Goal: Task Accomplishment & Management: Manage account settings

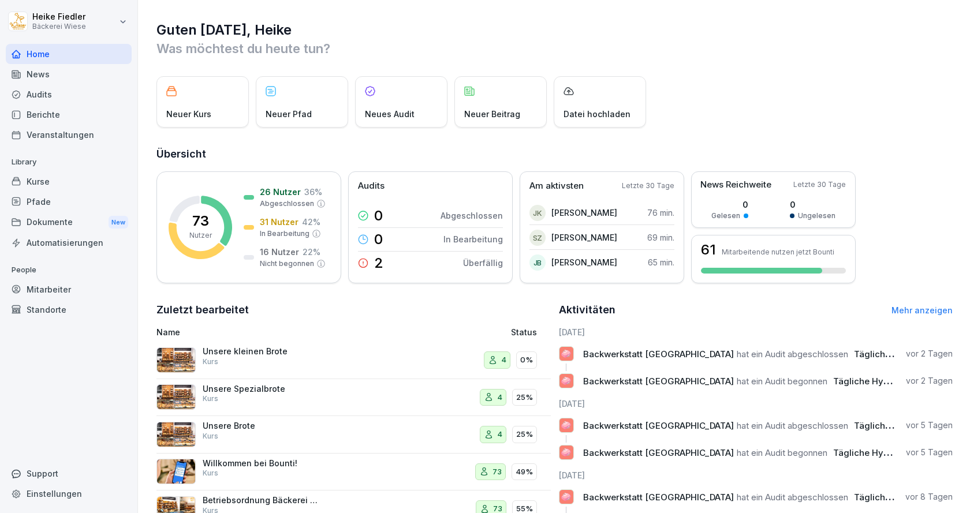
click at [61, 293] on div "Mitarbeiter" at bounding box center [69, 289] width 126 height 20
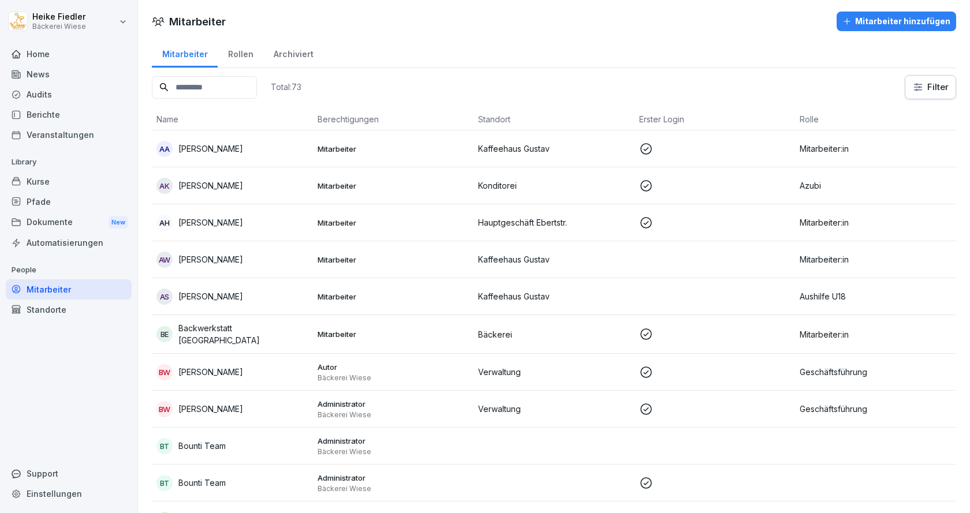
click at [290, 57] on div "Archiviert" at bounding box center [293, 52] width 60 height 29
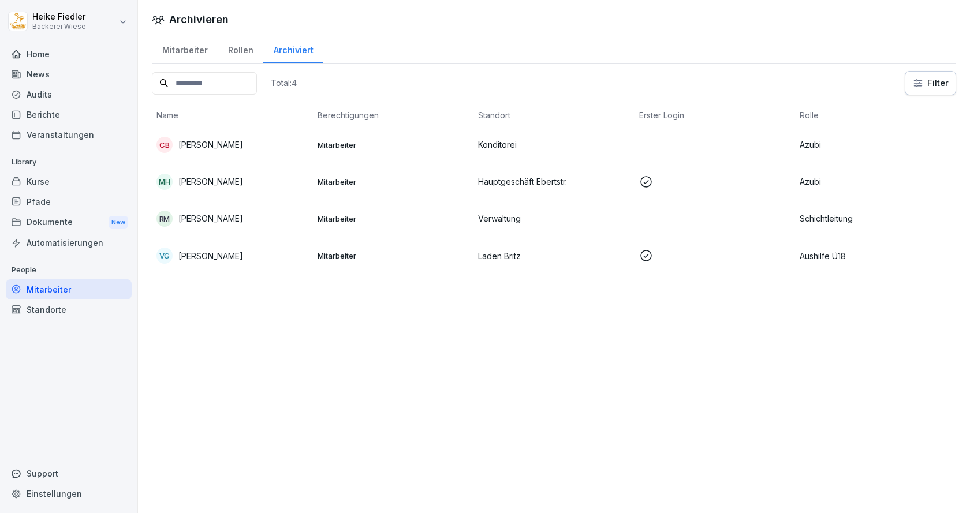
click at [190, 218] on p "Rebecca Muralt" at bounding box center [210, 218] width 65 height 12
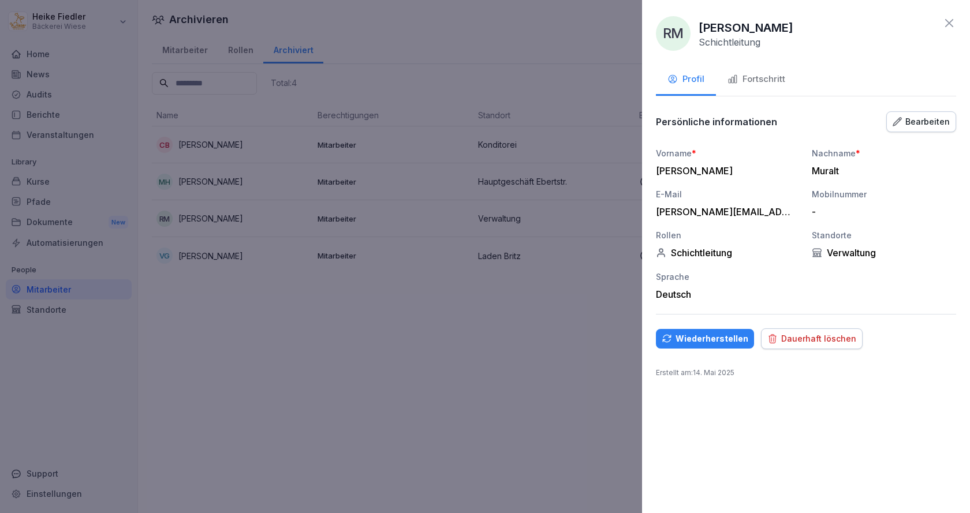
click at [770, 80] on div "Fortschritt" at bounding box center [756, 79] width 58 height 13
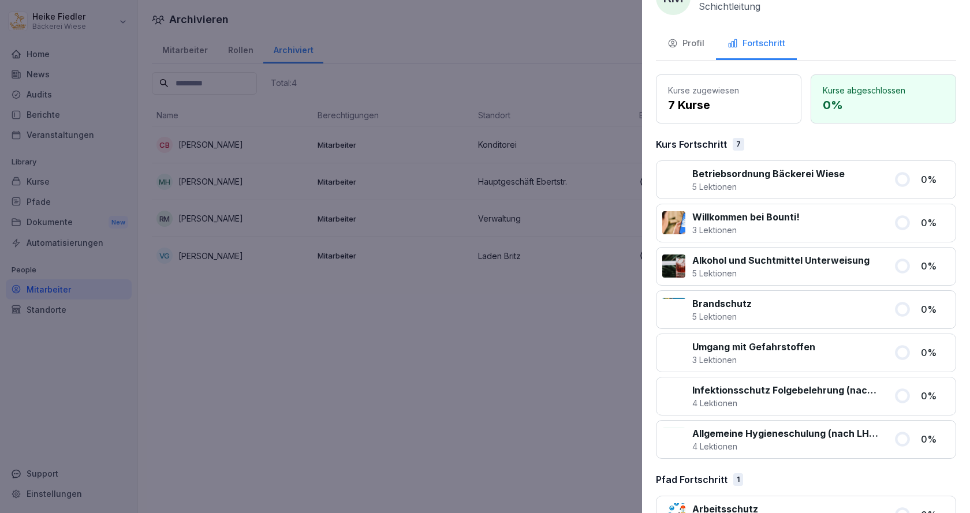
scroll to position [73, 0]
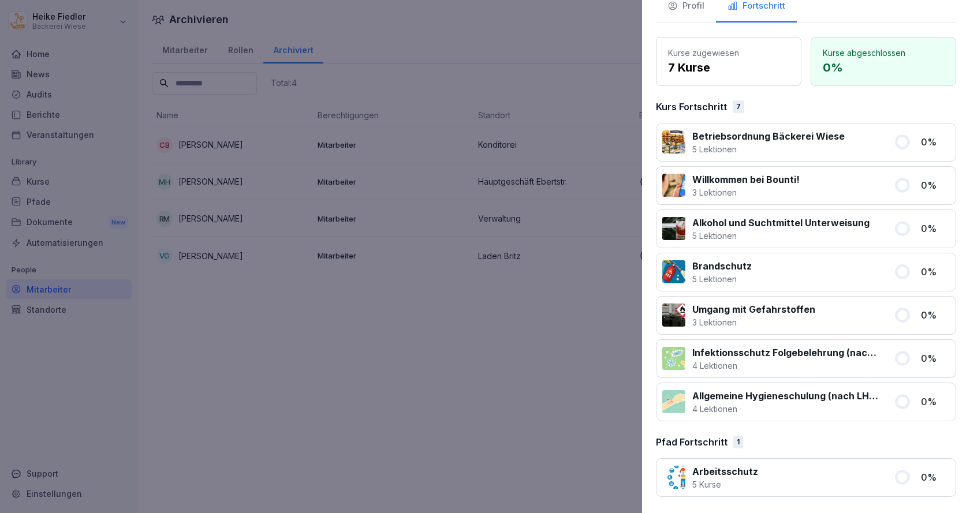
click at [481, 383] on div at bounding box center [485, 256] width 970 height 513
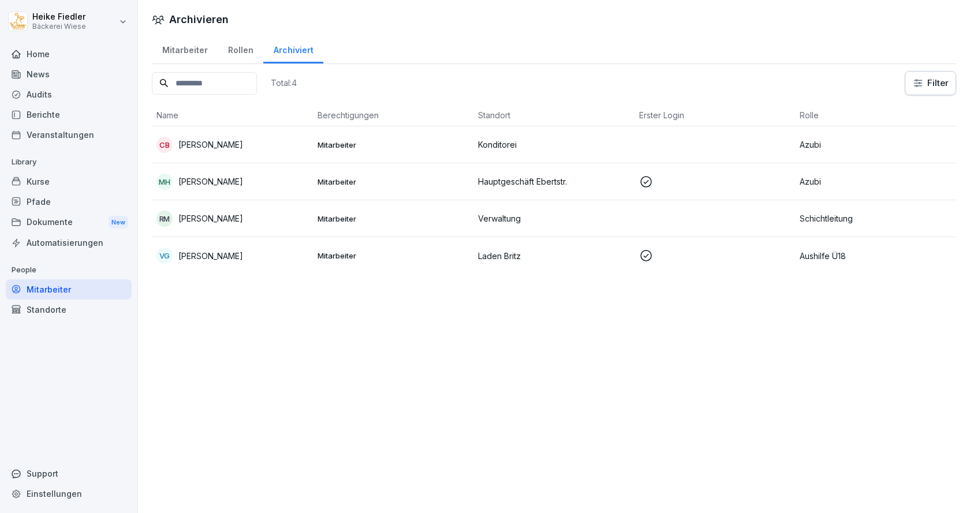
click at [481, 383] on div "Archivieren Mitarbeiter Rollen Archiviert Total: 4 Filter Name Berechtigungen S…" at bounding box center [554, 256] width 832 height 513
click at [179, 51] on div "Mitarbeiter" at bounding box center [185, 48] width 66 height 29
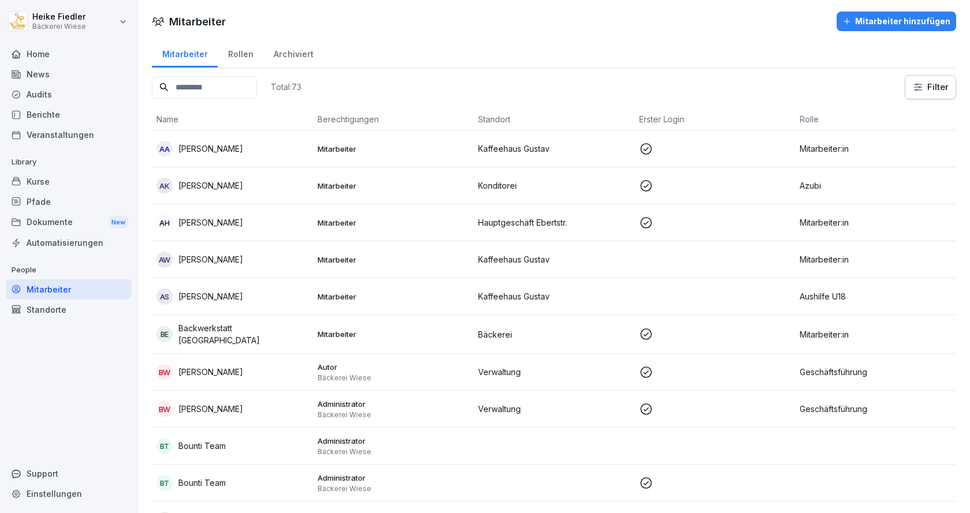
click at [896, 21] on div "Mitarbeiter hinzufügen" at bounding box center [896, 21] width 108 height 13
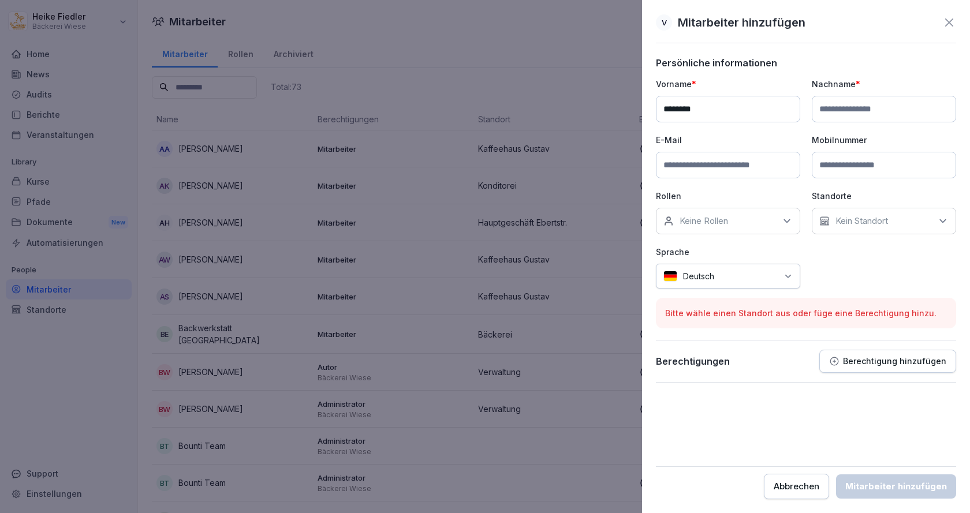
type input "********"
click at [844, 105] on input at bounding box center [883, 109] width 144 height 27
type input "********"
click at [694, 171] on input at bounding box center [728, 165] width 144 height 27
type input "**********"
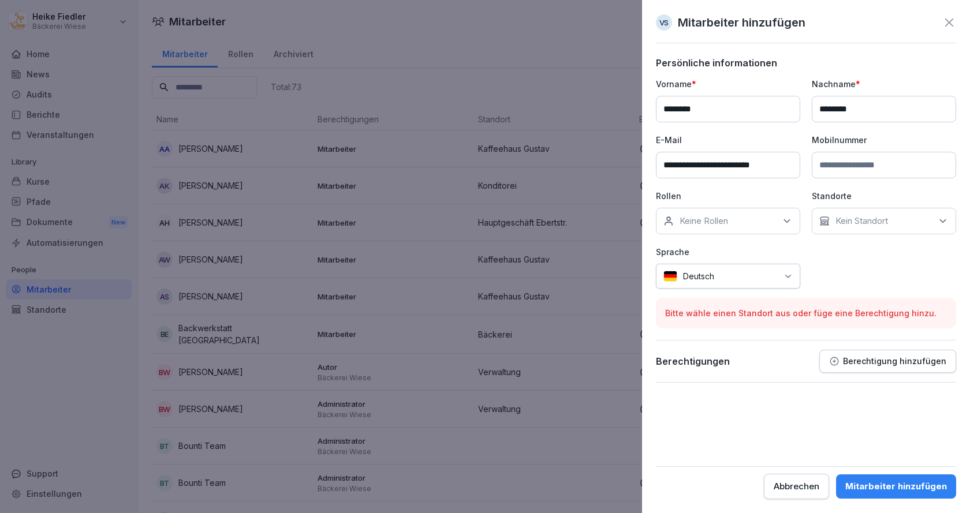
click at [694, 218] on p "Keine Rollen" at bounding box center [703, 221] width 48 height 12
click at [665, 317] on button "Azubi" at bounding box center [669, 318] width 10 height 10
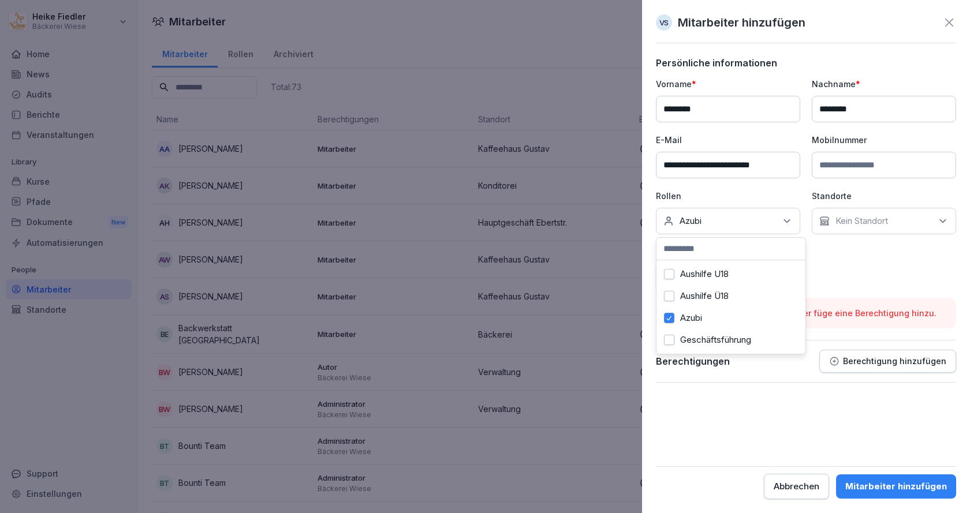
click at [871, 227] on div "Kein Standort" at bounding box center [883, 221] width 144 height 27
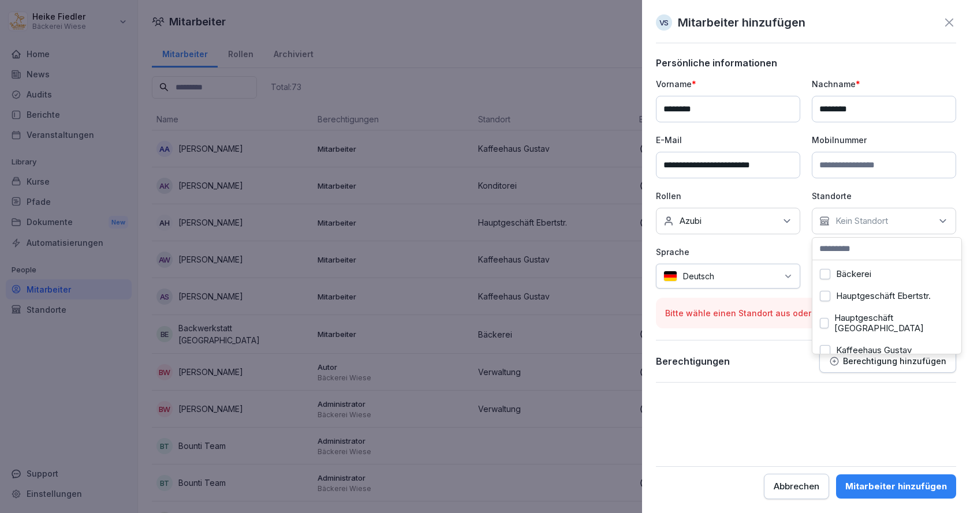
click at [823, 275] on button "Bäckerei" at bounding box center [824, 274] width 10 height 10
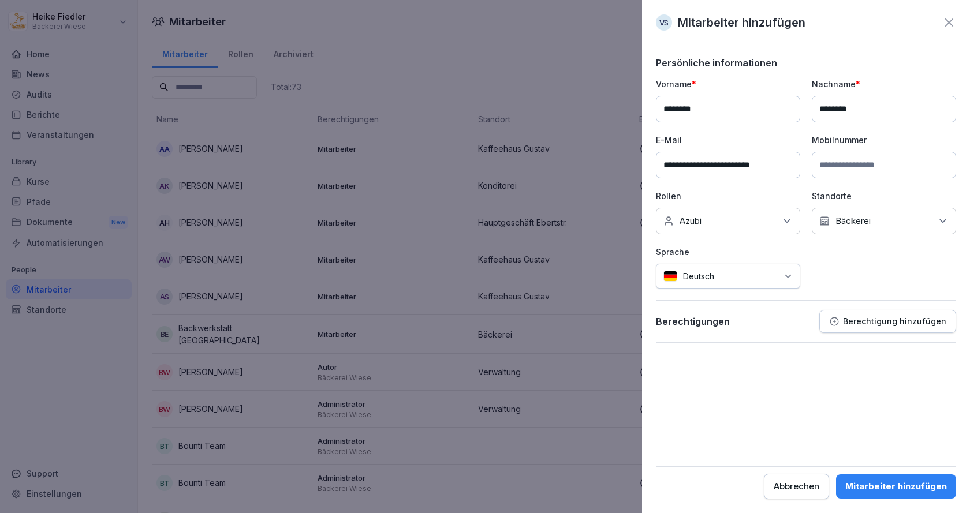
click at [758, 413] on form "**********" at bounding box center [806, 278] width 300 height 442
click at [896, 484] on div "Mitarbeiter hinzufügen" at bounding box center [896, 486] width 102 height 13
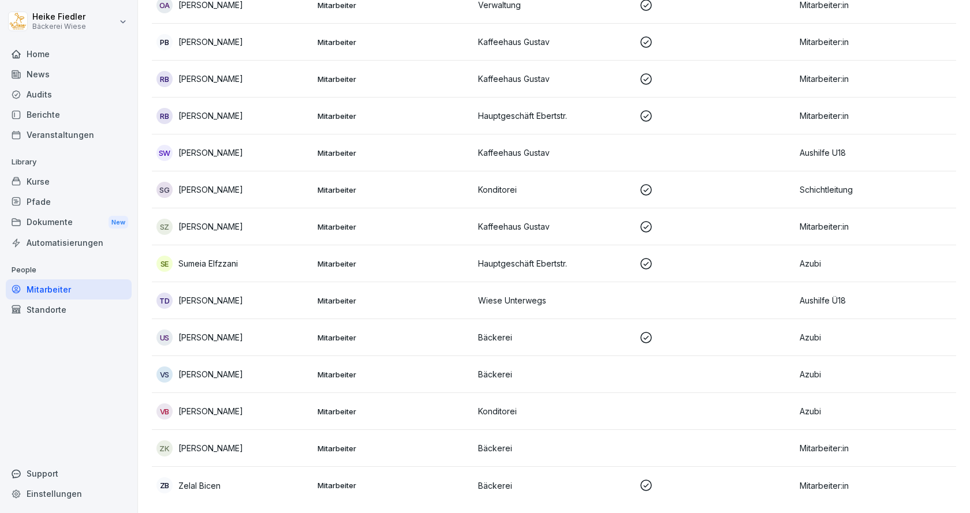
scroll to position [2370, 0]
click at [241, 407] on div "VB Vy Bartz" at bounding box center [232, 411] width 152 height 16
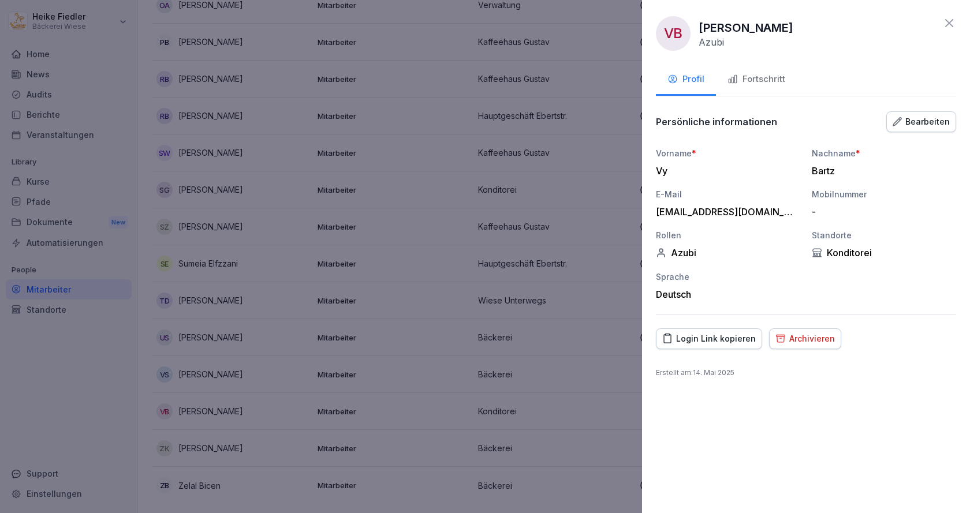
click at [807, 342] on div "Archivieren" at bounding box center [804, 338] width 59 height 13
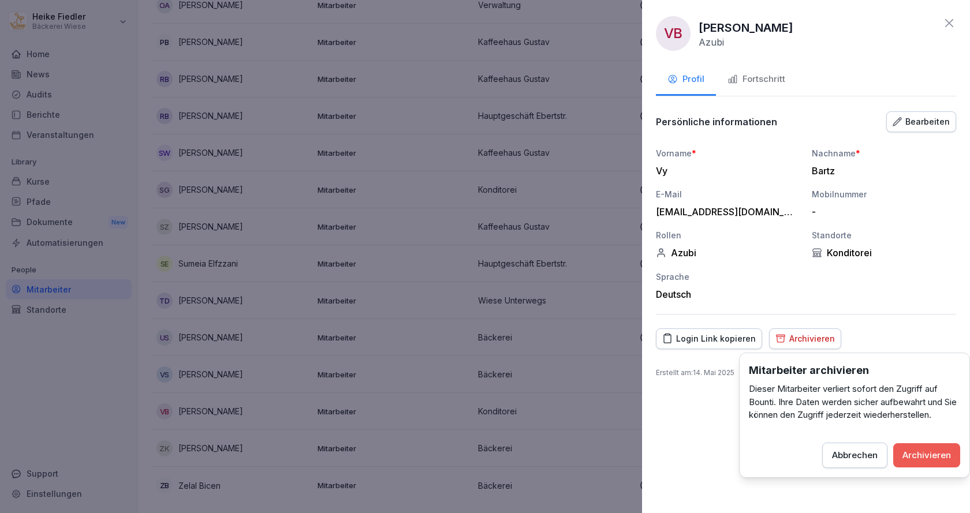
click at [927, 462] on button "Archivieren" at bounding box center [926, 455] width 67 height 24
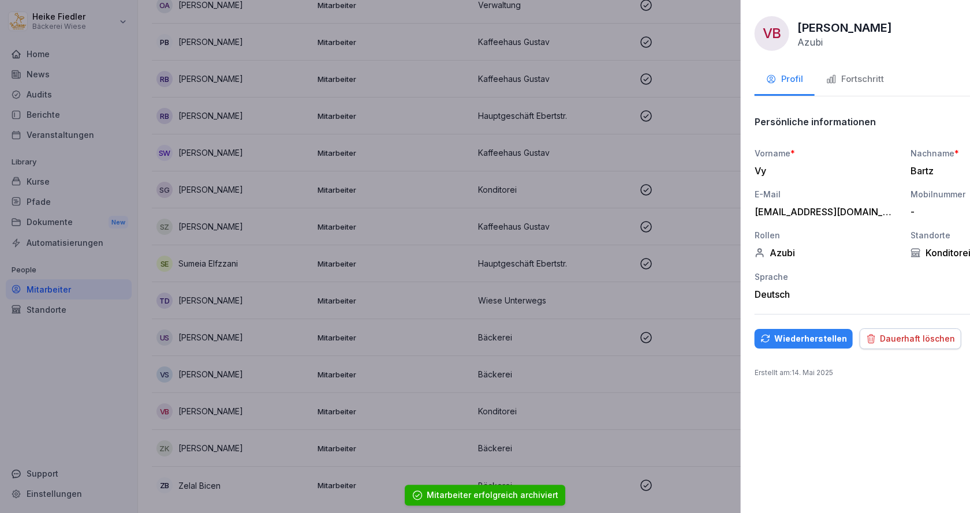
scroll to position [2333, 0]
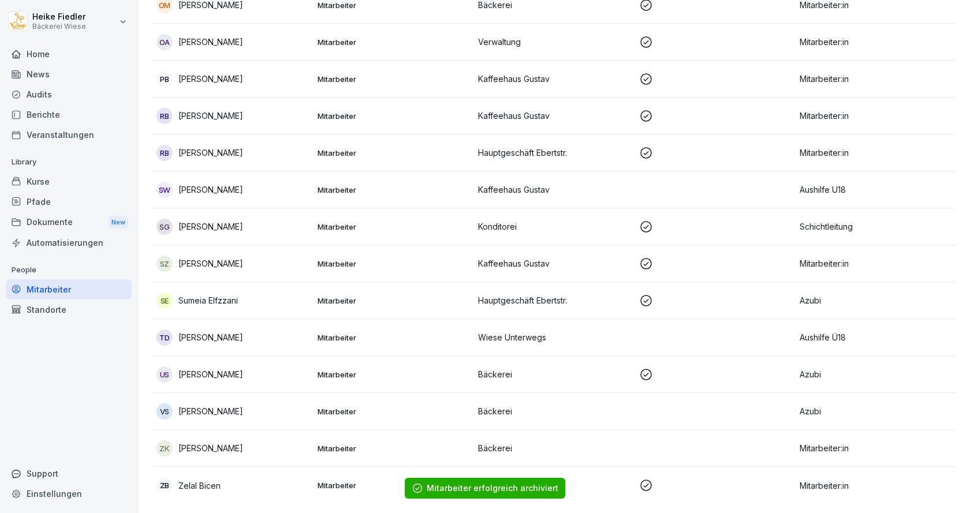
click at [238, 393] on td "VS Valentin Schodlok" at bounding box center [232, 411] width 161 height 37
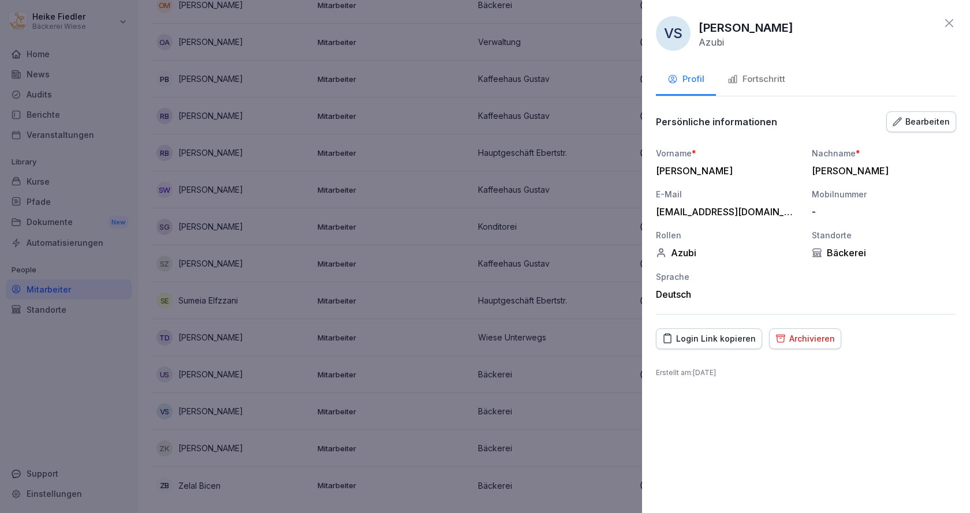
click at [764, 81] on div "Fortschritt" at bounding box center [756, 79] width 58 height 13
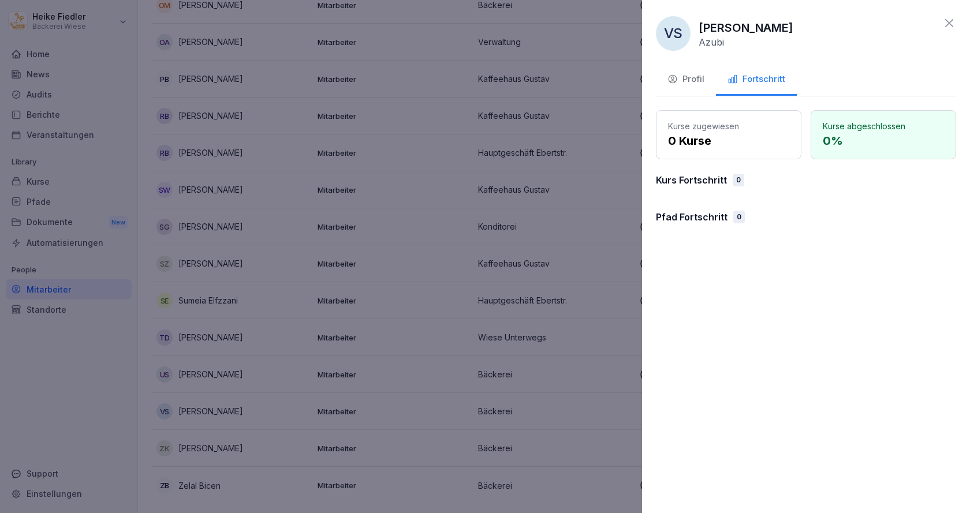
click at [947, 24] on icon at bounding box center [949, 23] width 14 height 14
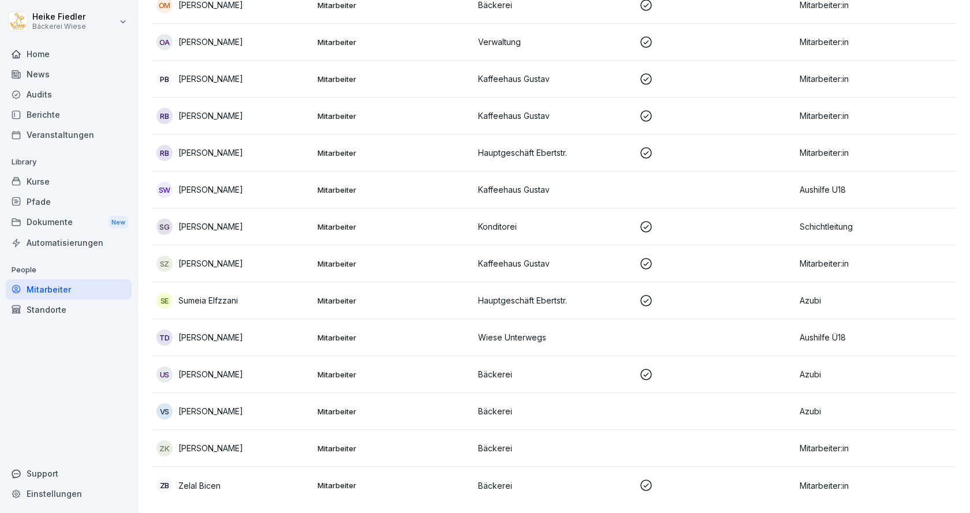
click at [44, 185] on div "Kurse" at bounding box center [69, 181] width 126 height 20
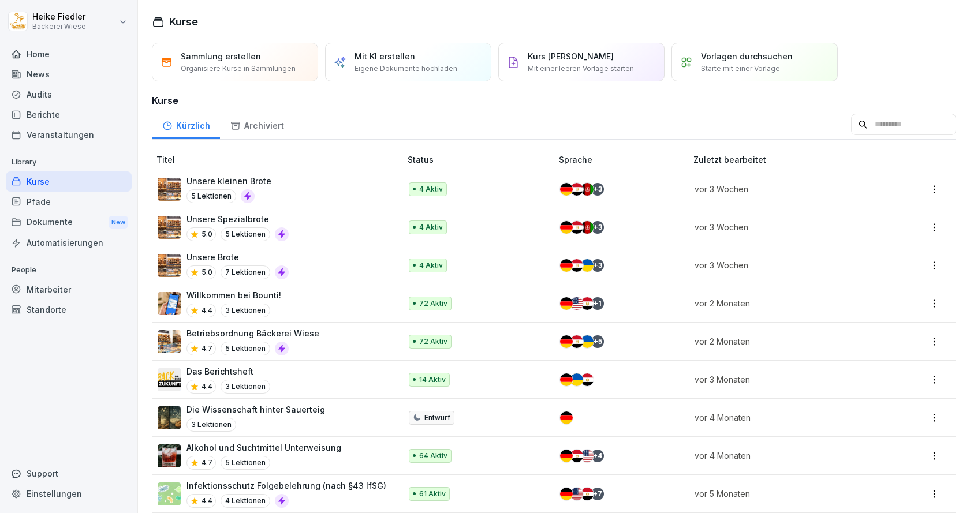
click at [326, 307] on div "Willkommen bei Bounti! 4.4 3 Lektionen" at bounding box center [273, 303] width 231 height 28
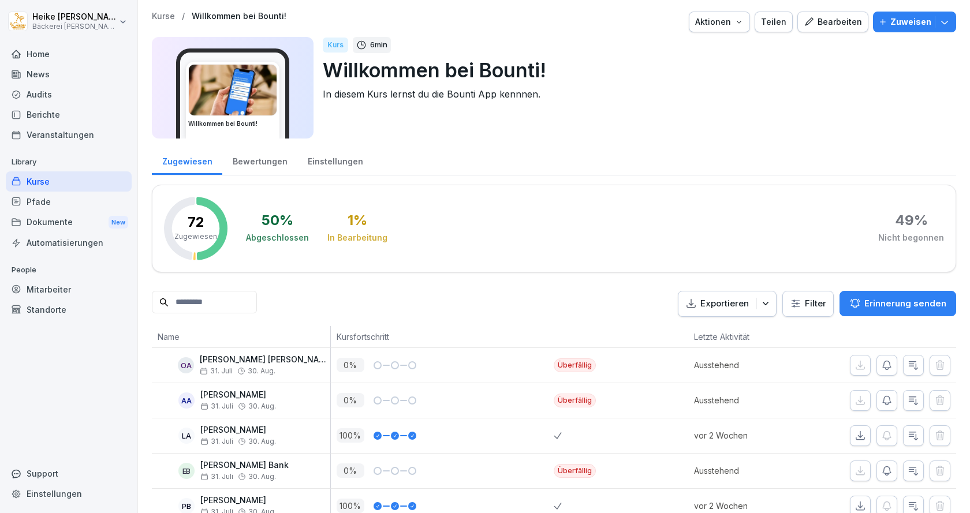
click at [912, 18] on p "Zuweisen" at bounding box center [910, 22] width 41 height 13
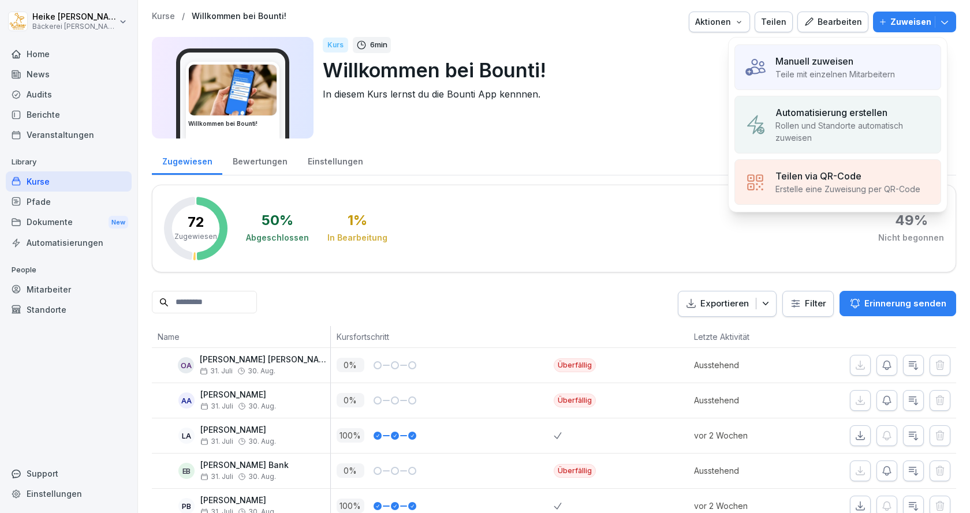
click at [862, 57] on div "Manuell zuweisen" at bounding box center [834, 61] width 119 height 14
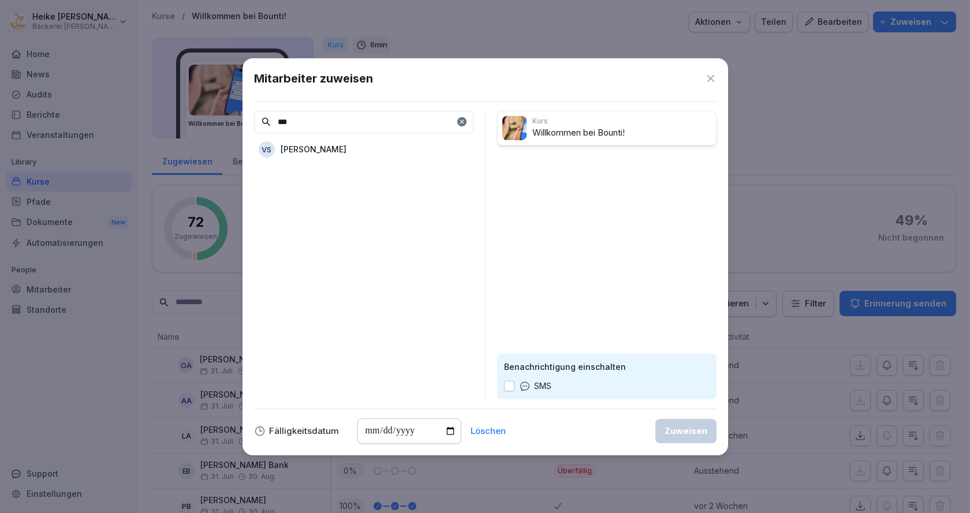
type input "***"
click at [330, 147] on p "[PERSON_NAME]" at bounding box center [313, 149] width 66 height 12
click at [678, 439] on button "Zuweisen" at bounding box center [685, 431] width 61 height 24
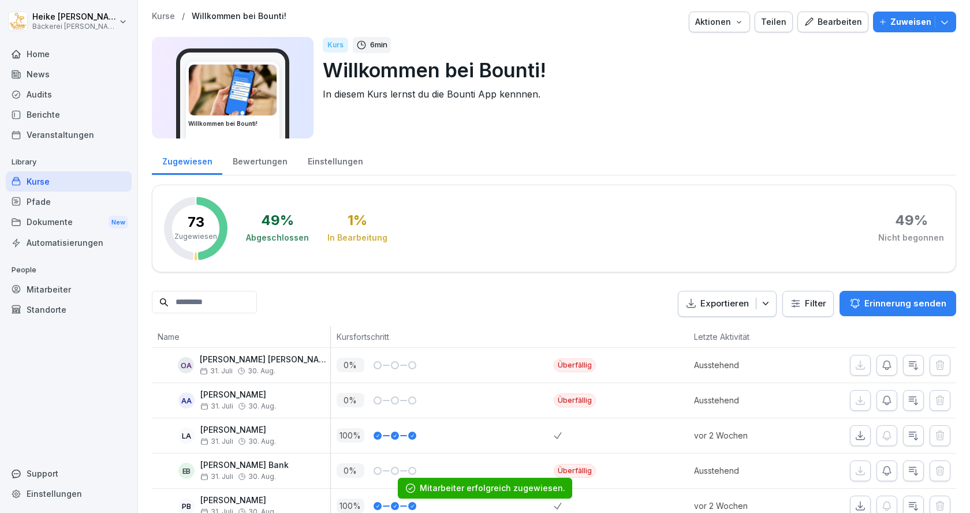
click at [50, 181] on div "Kurse" at bounding box center [69, 181] width 126 height 20
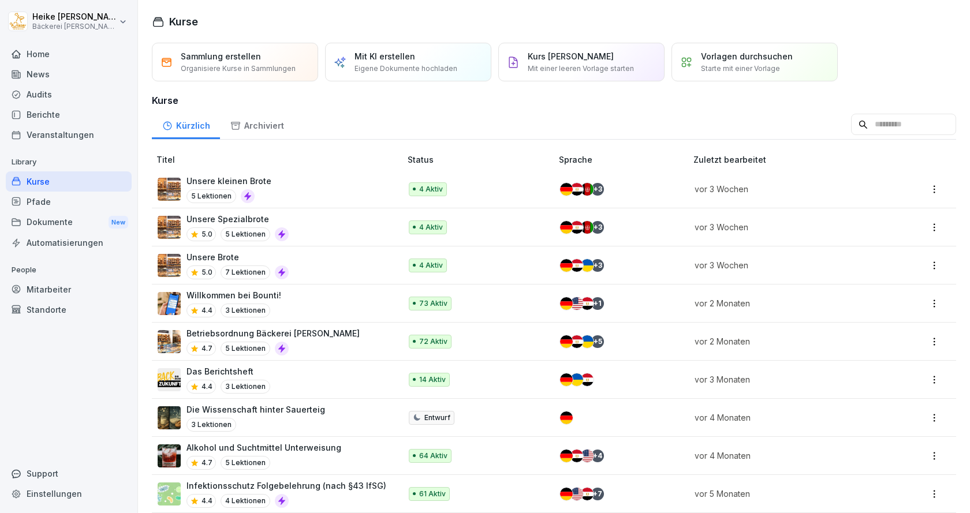
click at [247, 336] on p "Betriebsordnung Bäckerei Wiese" at bounding box center [272, 333] width 173 height 12
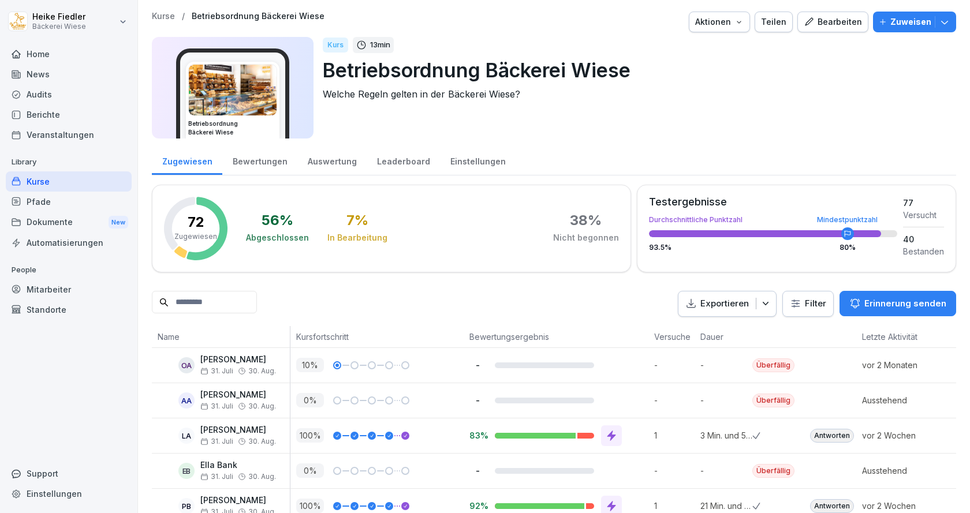
click at [903, 24] on p "Zuweisen" at bounding box center [910, 22] width 41 height 13
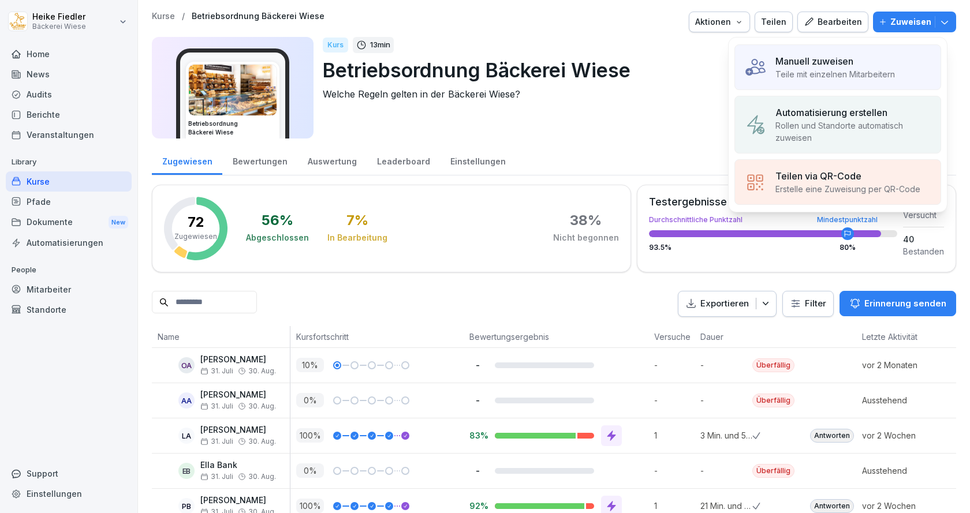
click at [808, 69] on p "Teile mit einzelnen Mitarbeitern" at bounding box center [834, 74] width 119 height 12
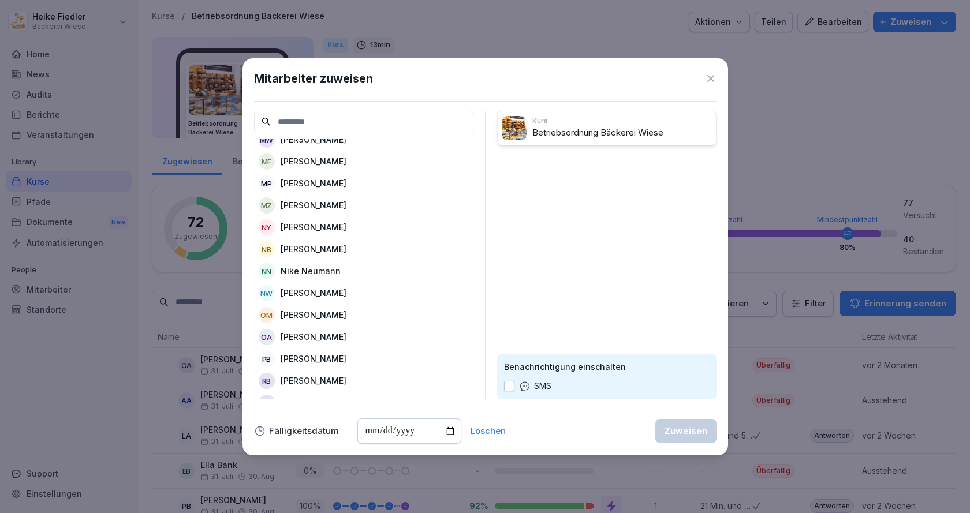
scroll to position [1348, 0]
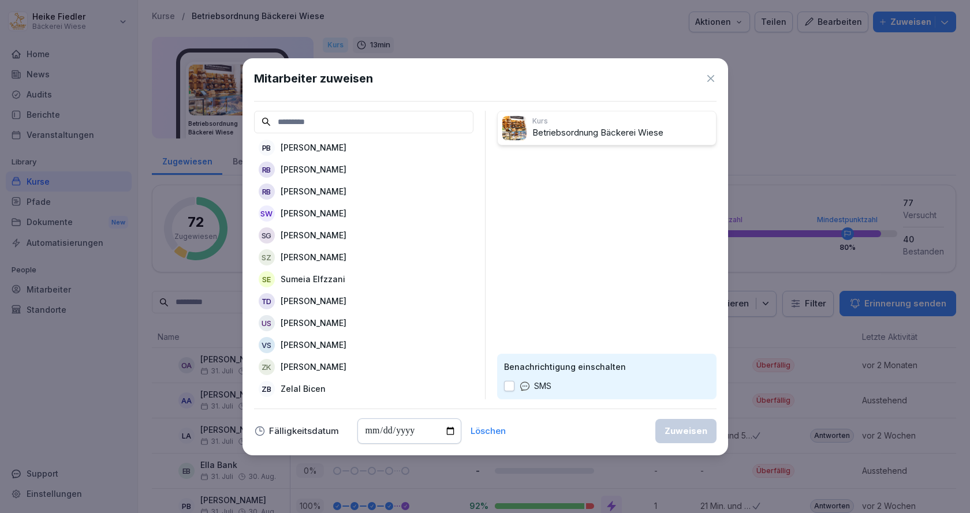
click at [330, 339] on p "[PERSON_NAME]" at bounding box center [313, 345] width 66 height 12
click at [447, 428] on input "date" at bounding box center [409, 430] width 104 height 25
type input "**********"
click at [688, 433] on div "Zuweisen" at bounding box center [685, 431] width 43 height 13
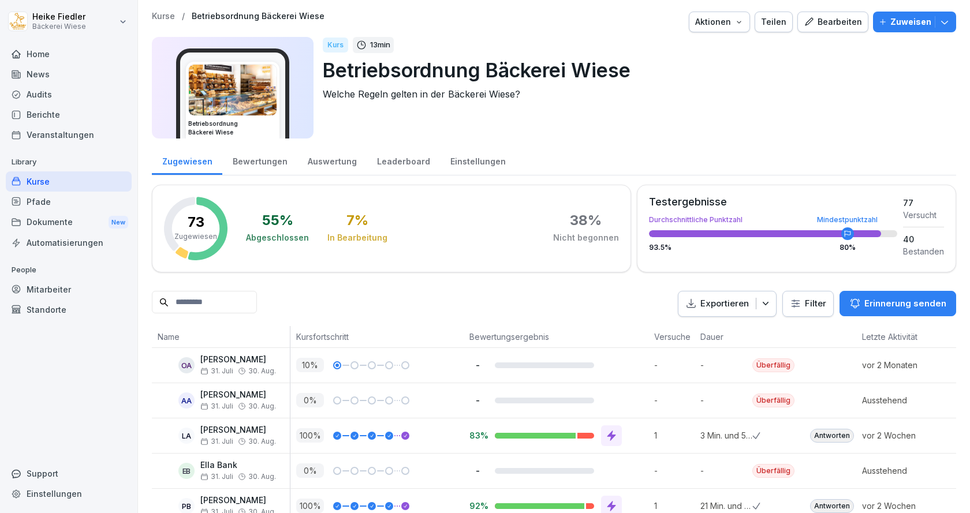
click at [43, 181] on div "Kurse" at bounding box center [69, 181] width 126 height 20
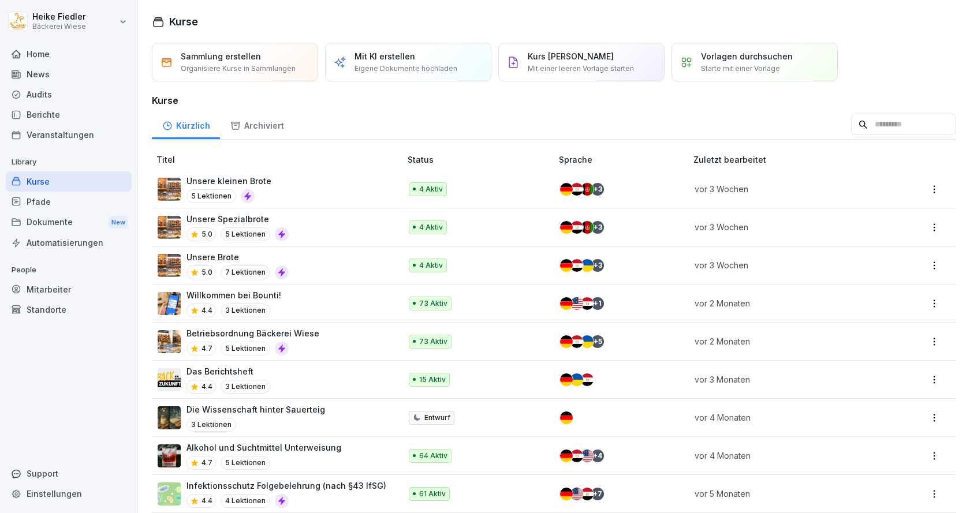
click at [362, 378] on div "Das Berichtsheft 4.4 3 Lektionen" at bounding box center [273, 379] width 231 height 28
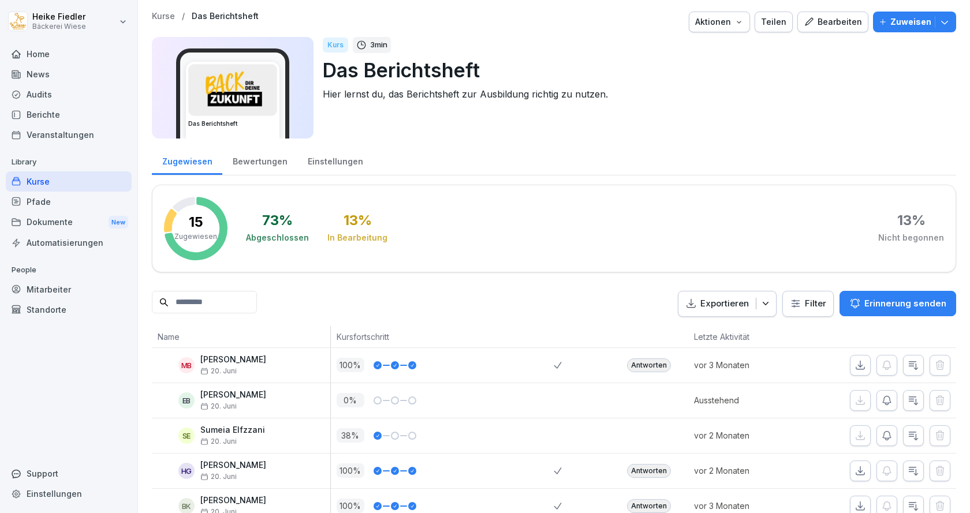
click at [911, 20] on p "Zuweisen" at bounding box center [910, 22] width 41 height 13
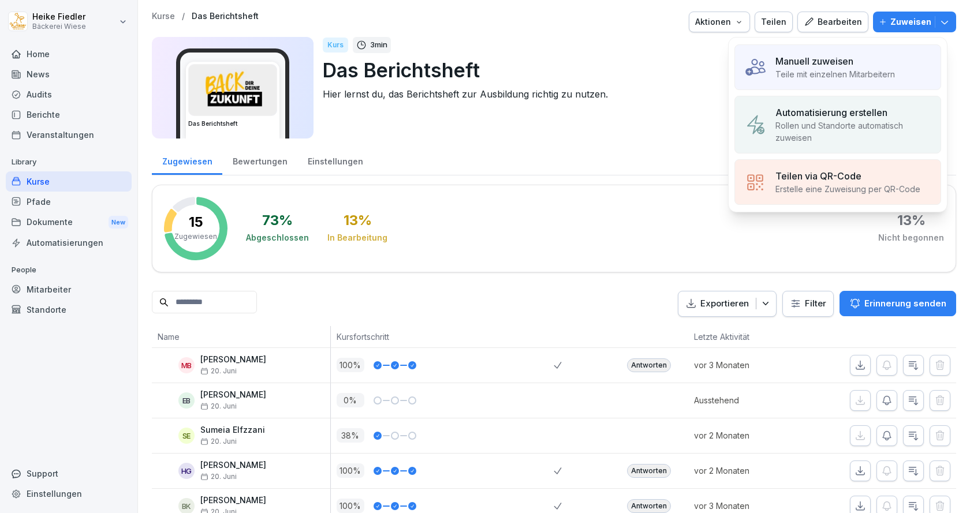
click at [872, 58] on div "Manuell zuweisen" at bounding box center [834, 61] width 119 height 14
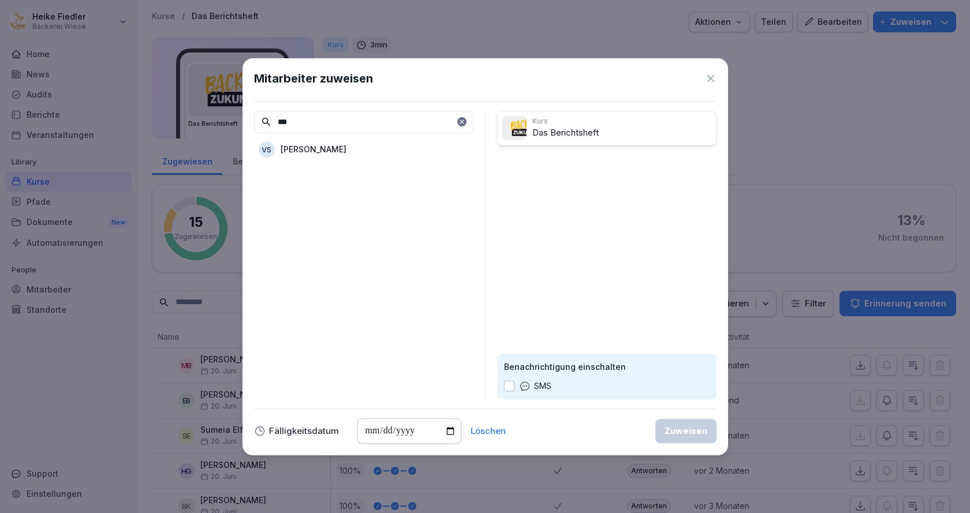
type input "***"
click at [346, 150] on p "[PERSON_NAME]" at bounding box center [313, 149] width 66 height 12
click at [679, 430] on div "Zuweisen" at bounding box center [685, 431] width 43 height 13
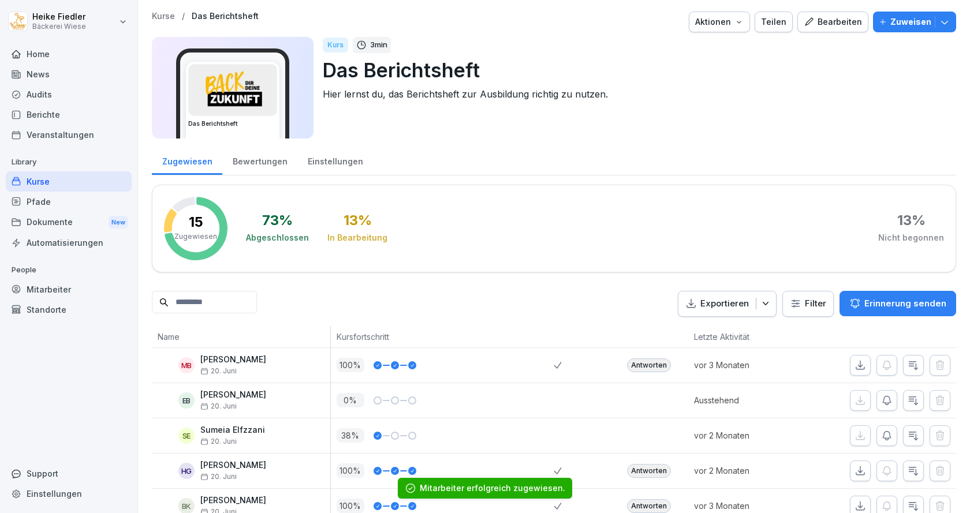
click at [37, 181] on div "Kurse" at bounding box center [69, 181] width 126 height 20
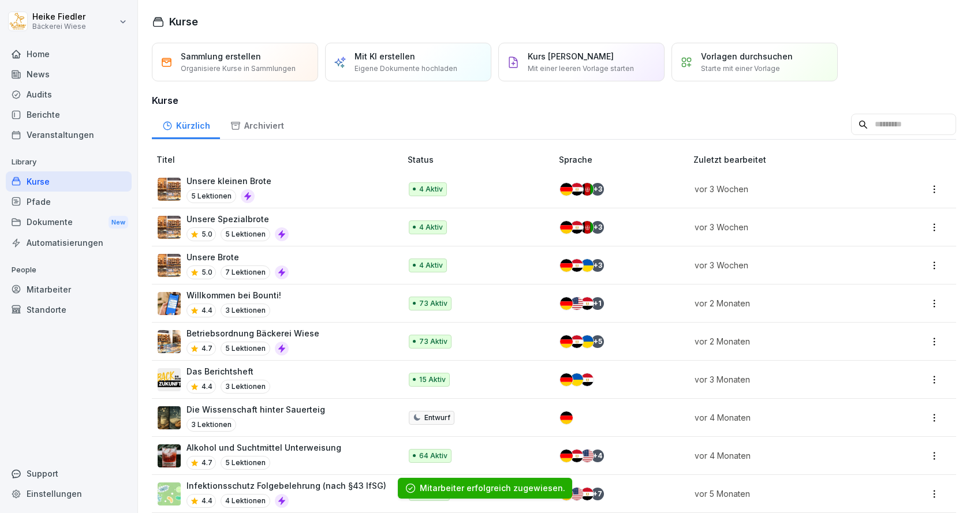
click at [34, 203] on div "Pfade" at bounding box center [69, 202] width 126 height 20
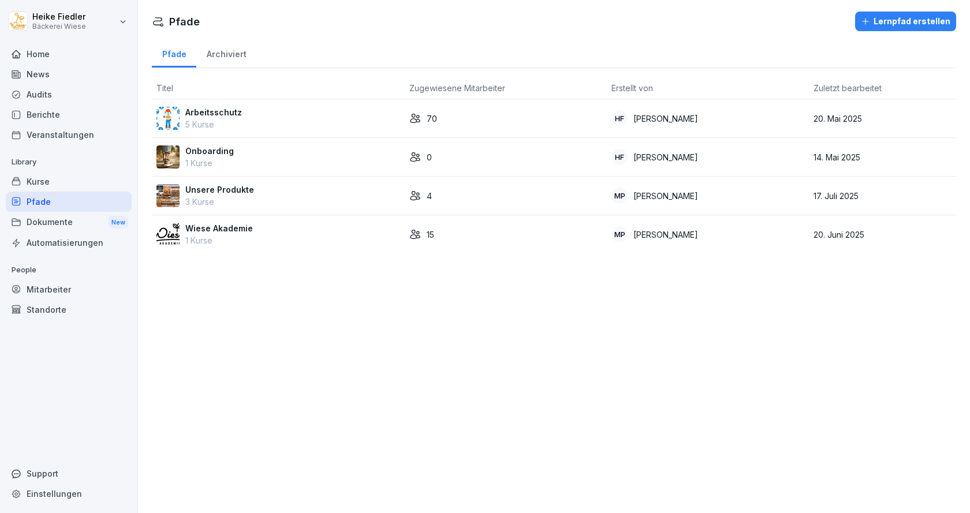
click at [236, 154] on div "Onboarding 1 Kurse" at bounding box center [278, 157] width 244 height 24
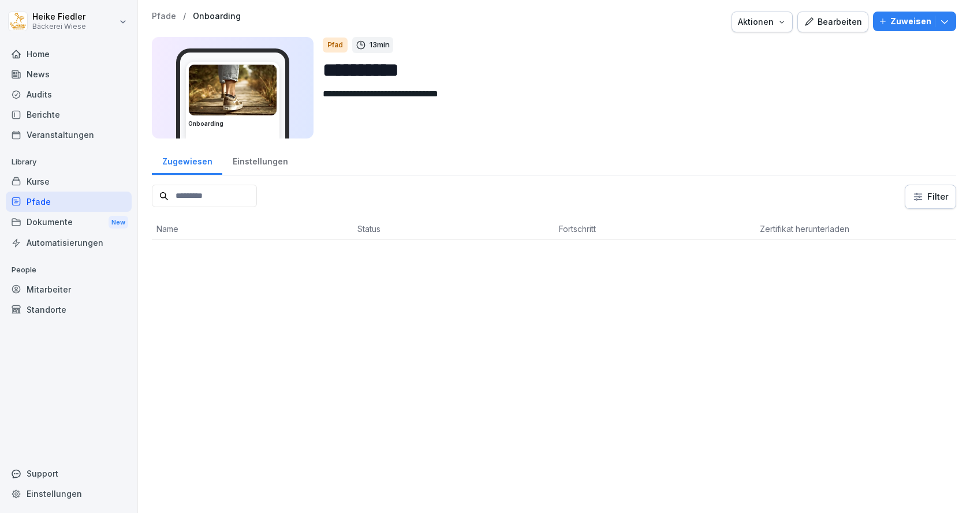
click at [38, 182] on div "Kurse" at bounding box center [69, 181] width 126 height 20
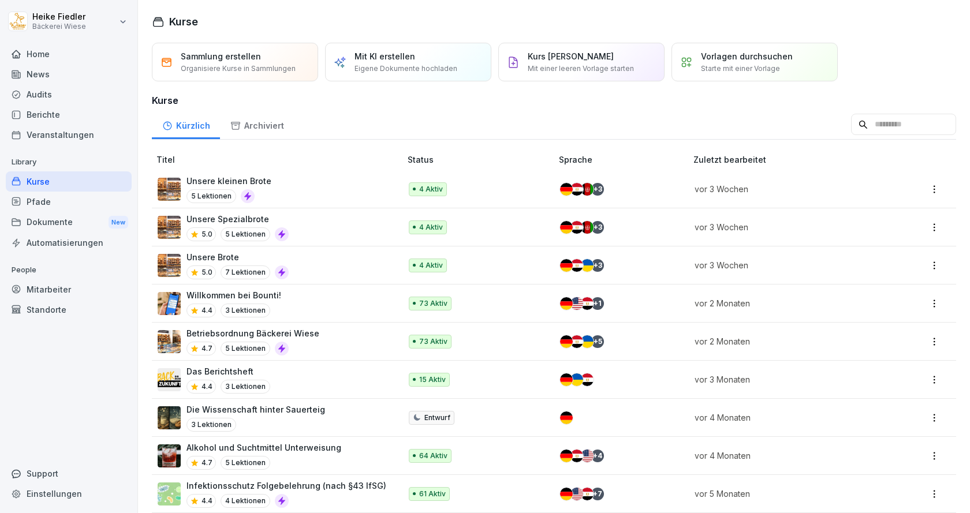
click at [38, 200] on div "Pfade" at bounding box center [69, 202] width 126 height 20
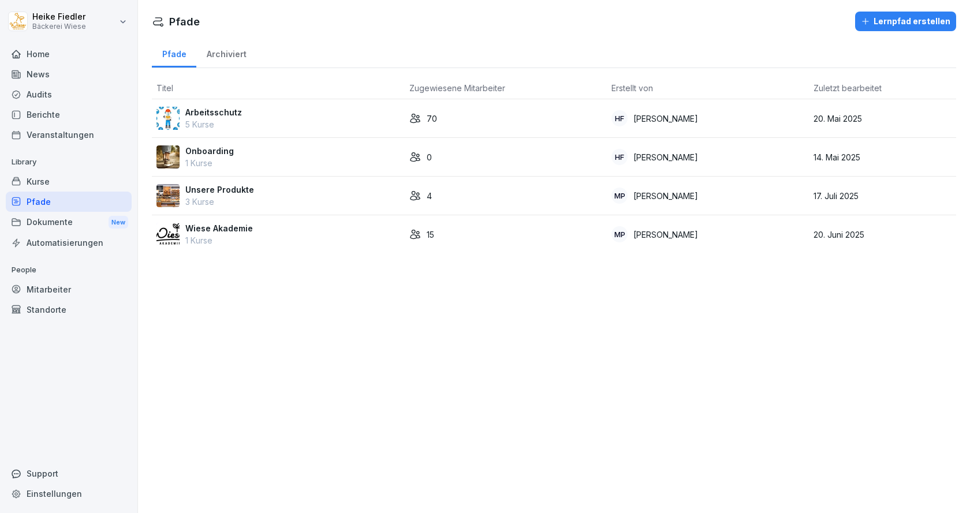
click at [260, 122] on div "Arbeitsschutz 5 Kurse" at bounding box center [278, 118] width 244 height 24
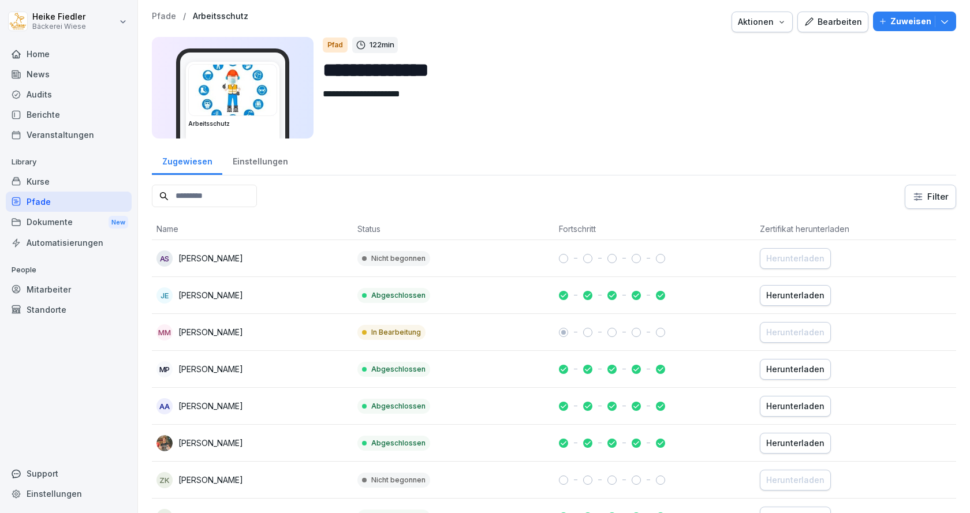
click at [840, 21] on div "Bearbeiten" at bounding box center [832, 22] width 58 height 13
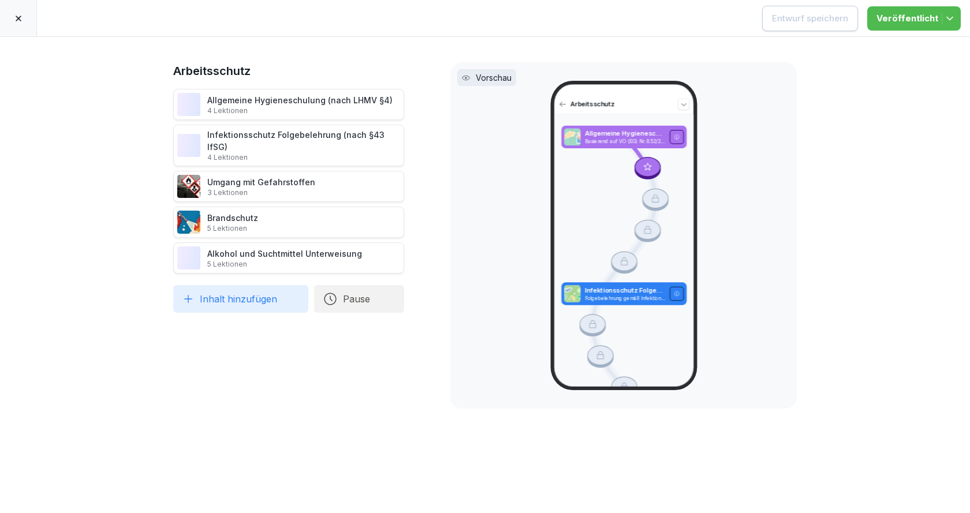
click at [21, 19] on icon at bounding box center [18, 18] width 9 height 9
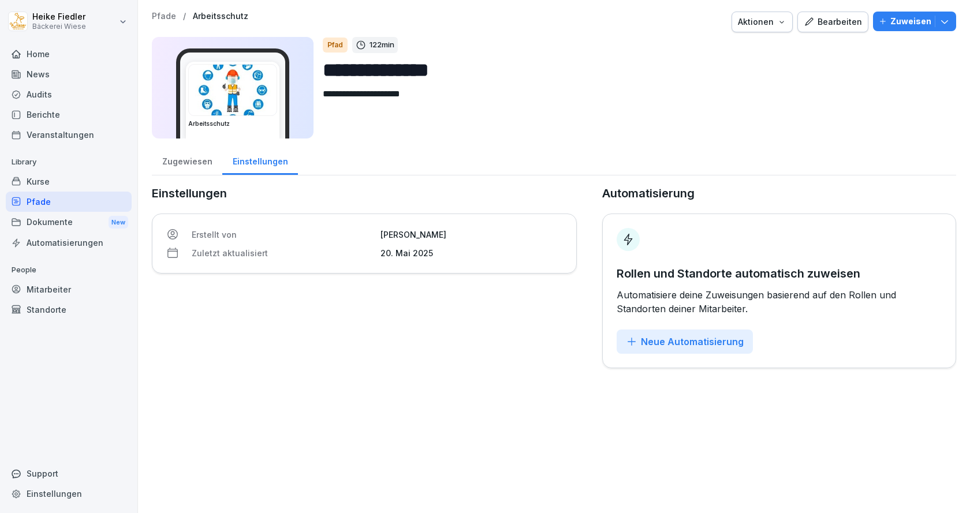
click at [916, 23] on p "Zuweisen" at bounding box center [910, 21] width 41 height 13
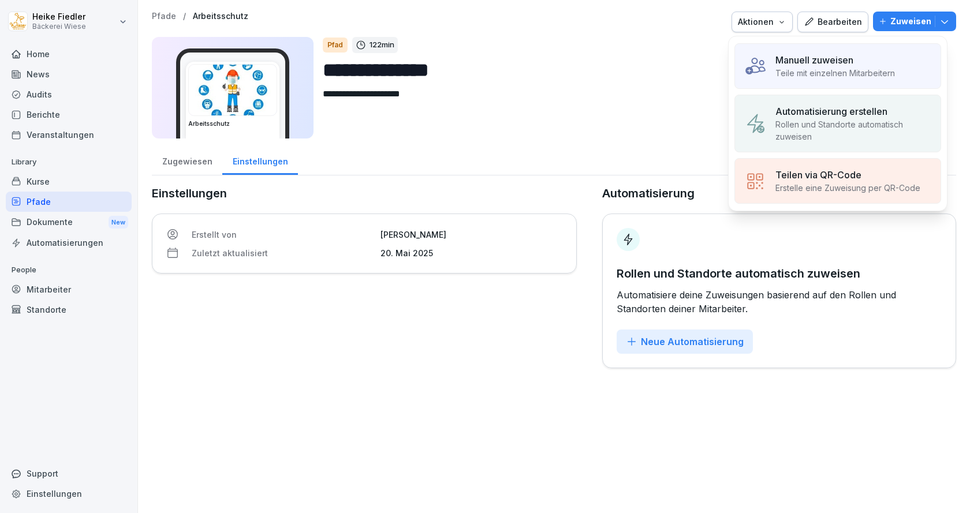
click at [811, 74] on p "Teile mit einzelnen Mitarbeitern" at bounding box center [834, 73] width 119 height 12
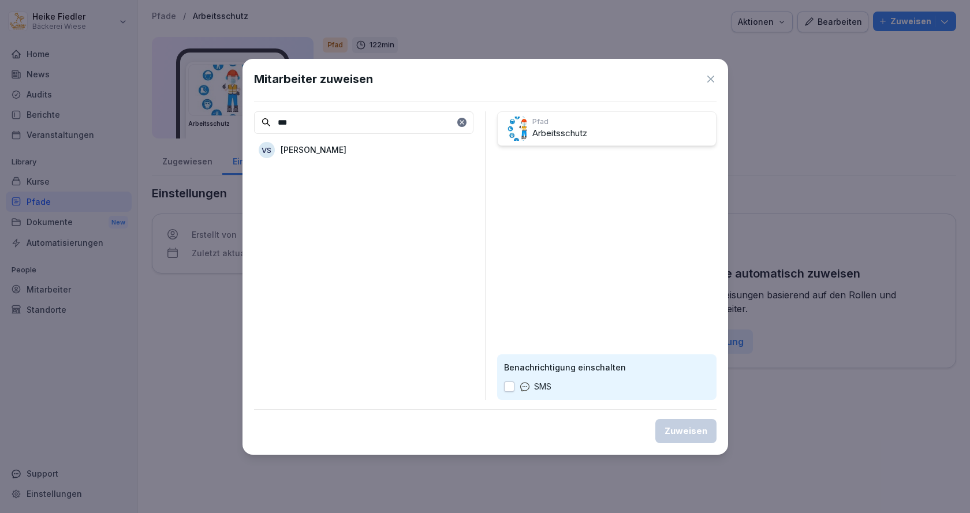
type input "***"
click at [342, 149] on p "[PERSON_NAME]" at bounding box center [313, 150] width 66 height 12
click at [678, 431] on div "Zuweisen" at bounding box center [685, 431] width 43 height 13
